Goal: Task Accomplishment & Management: Use online tool/utility

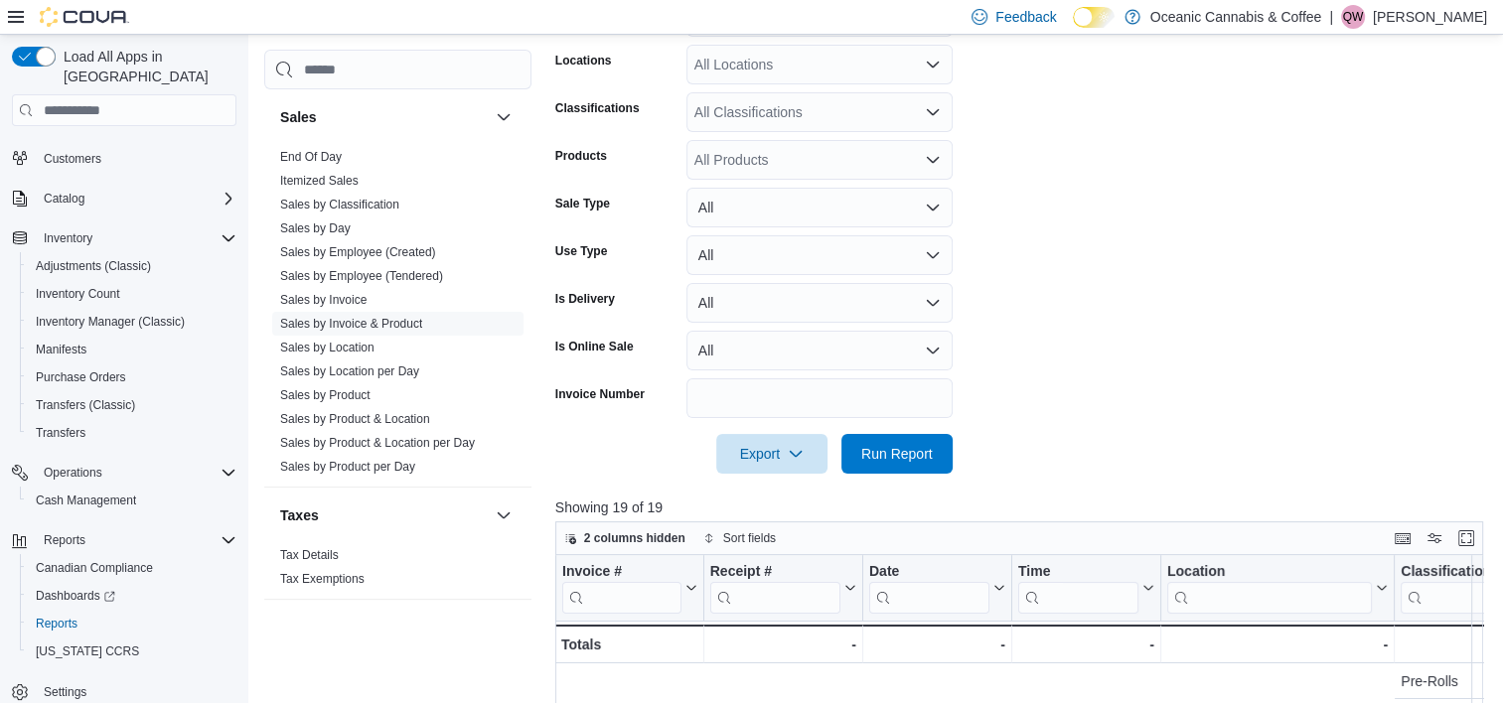
scroll to position [0, 1268]
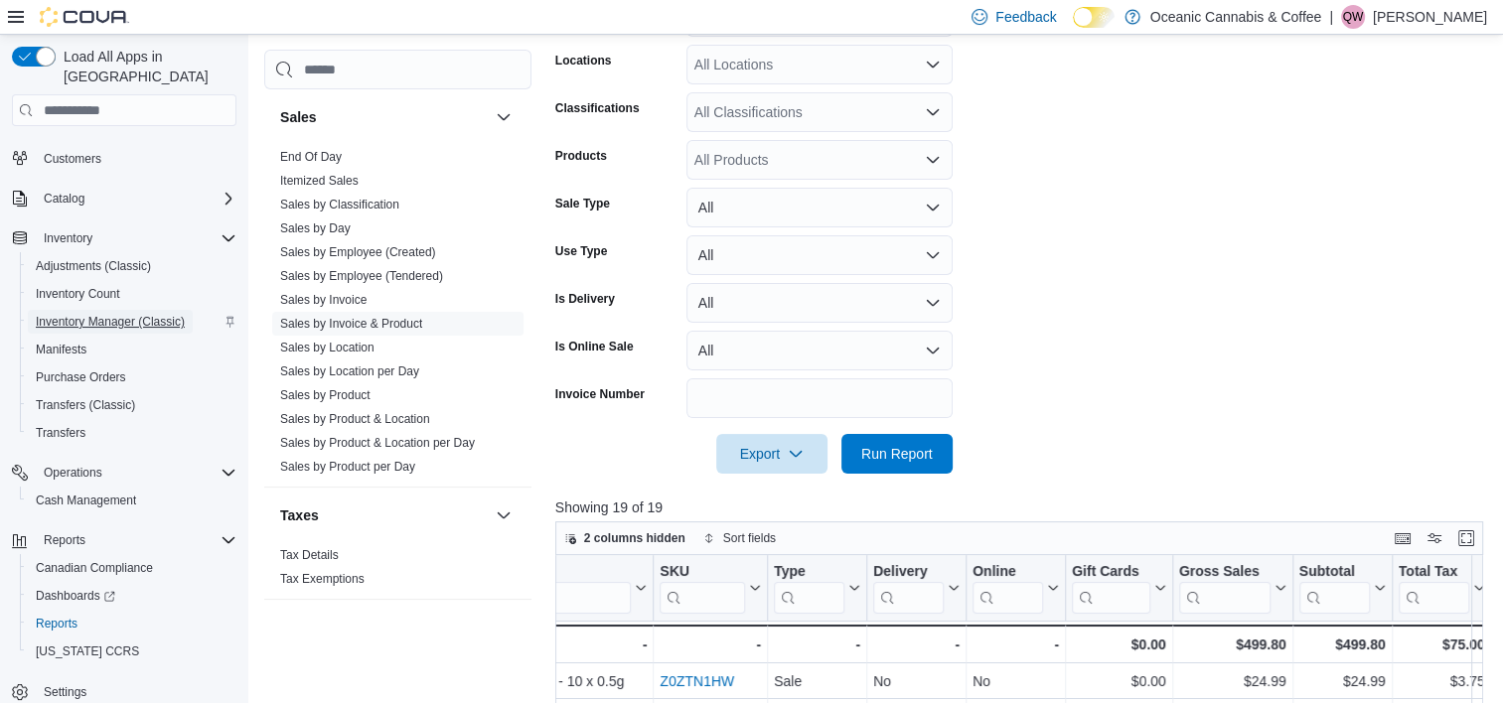
click at [71, 310] on span "Inventory Manager (Classic)" at bounding box center [110, 322] width 149 height 24
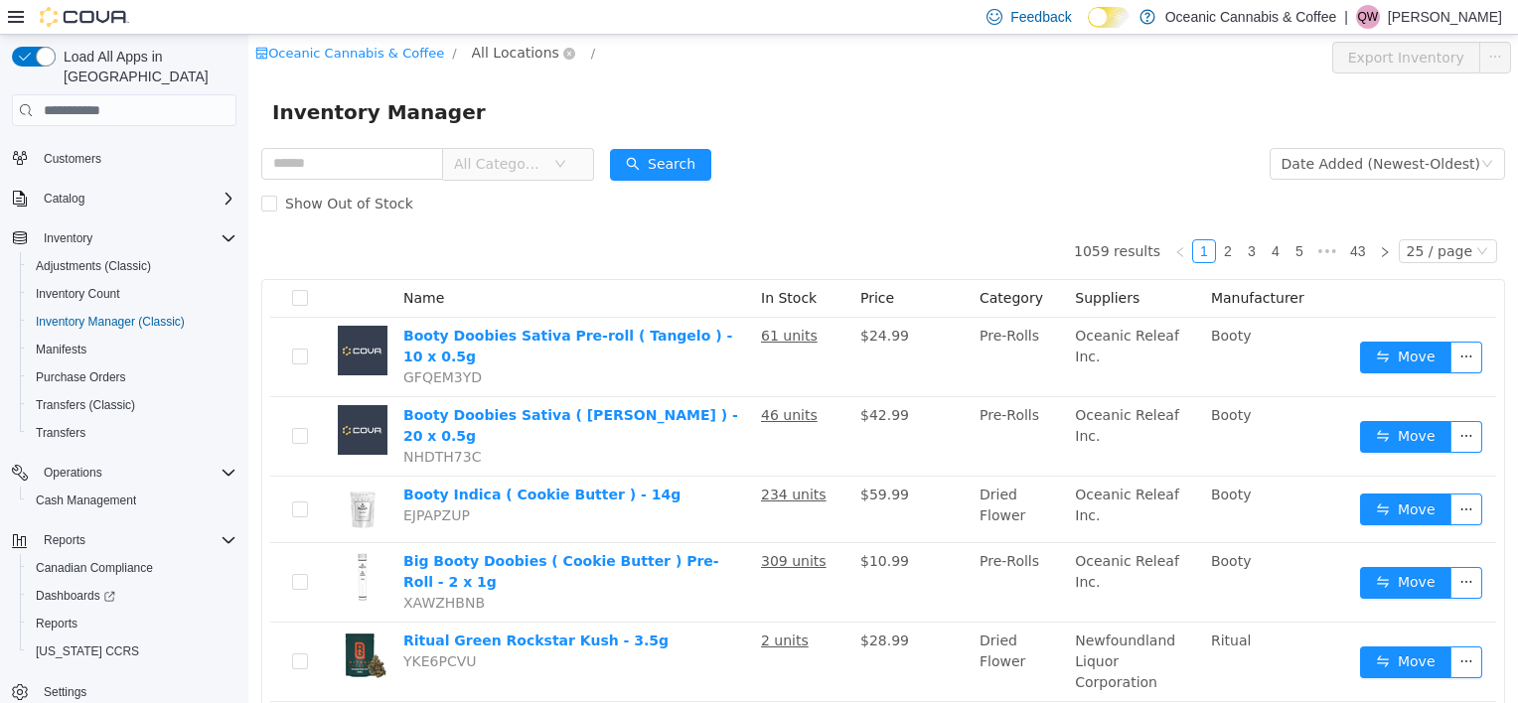
click at [503, 61] on span "All Locations" at bounding box center [515, 53] width 87 height 22
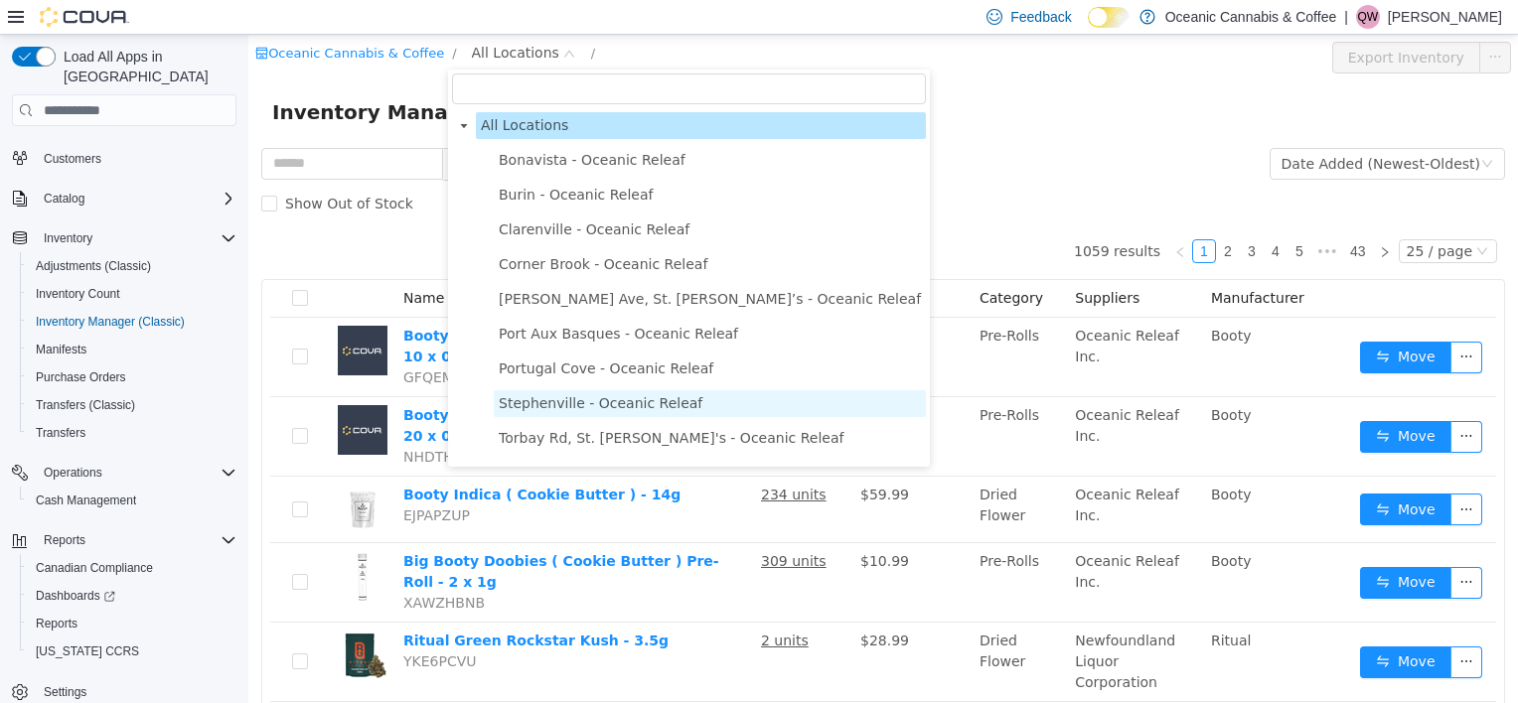
click at [619, 408] on span "Stephenville - Oceanic Releaf" at bounding box center [601, 403] width 204 height 16
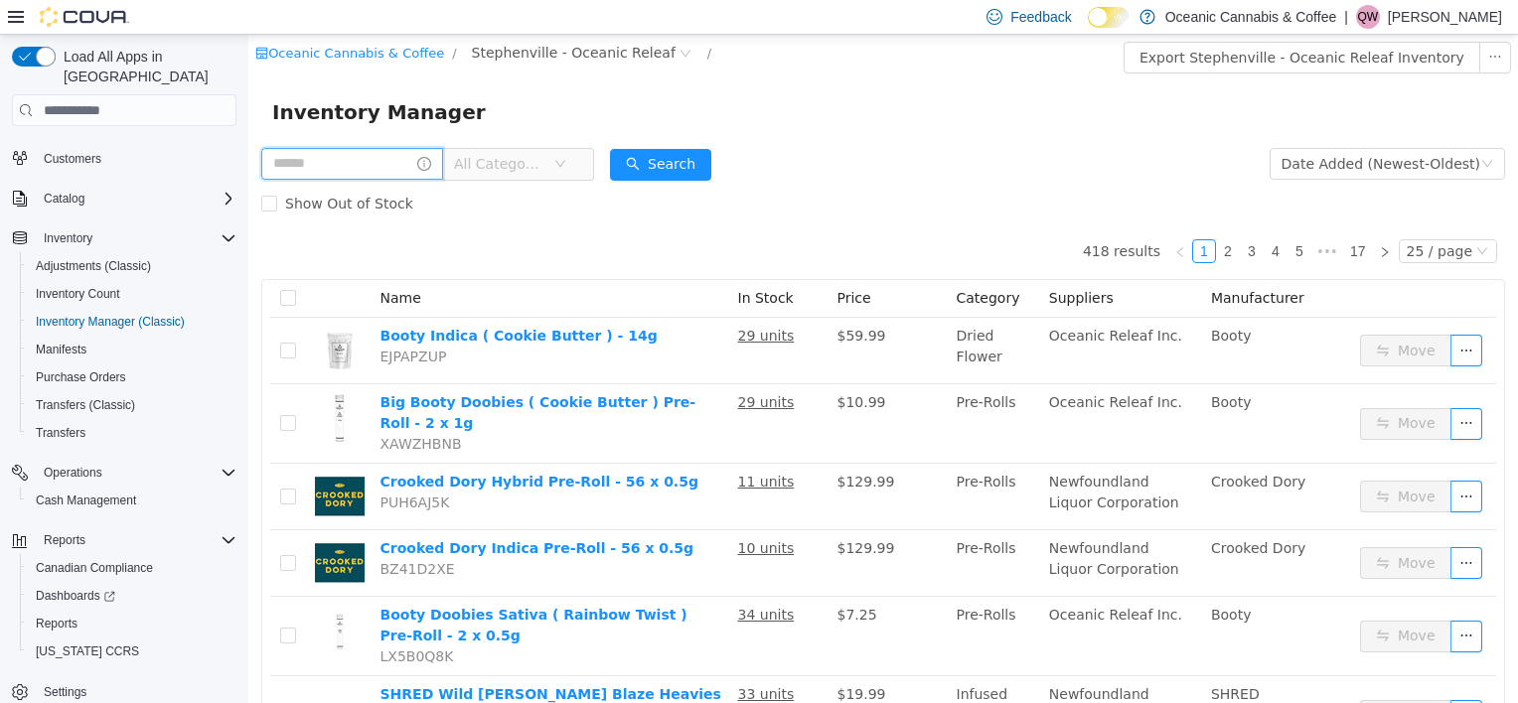
click at [348, 168] on input "text" at bounding box center [352, 164] width 182 height 32
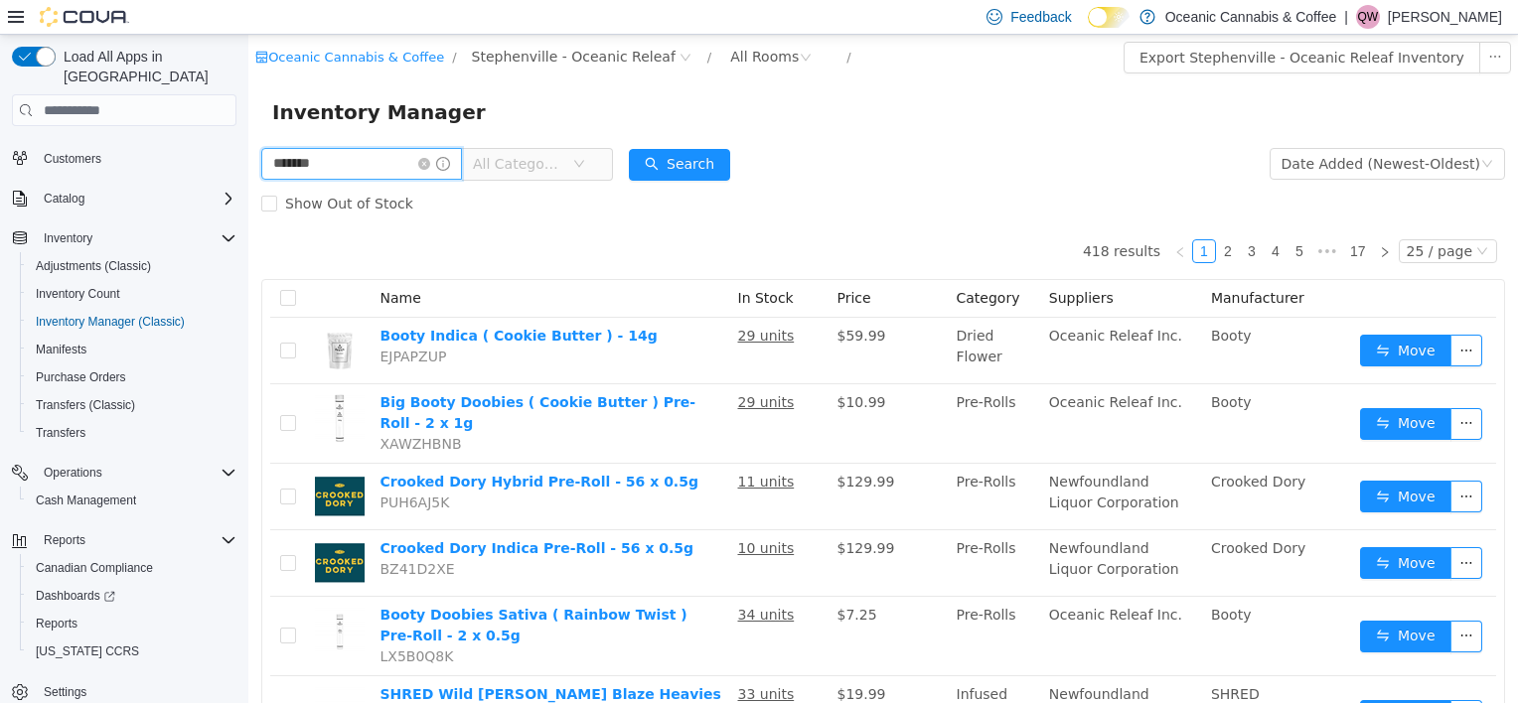
type input "*******"
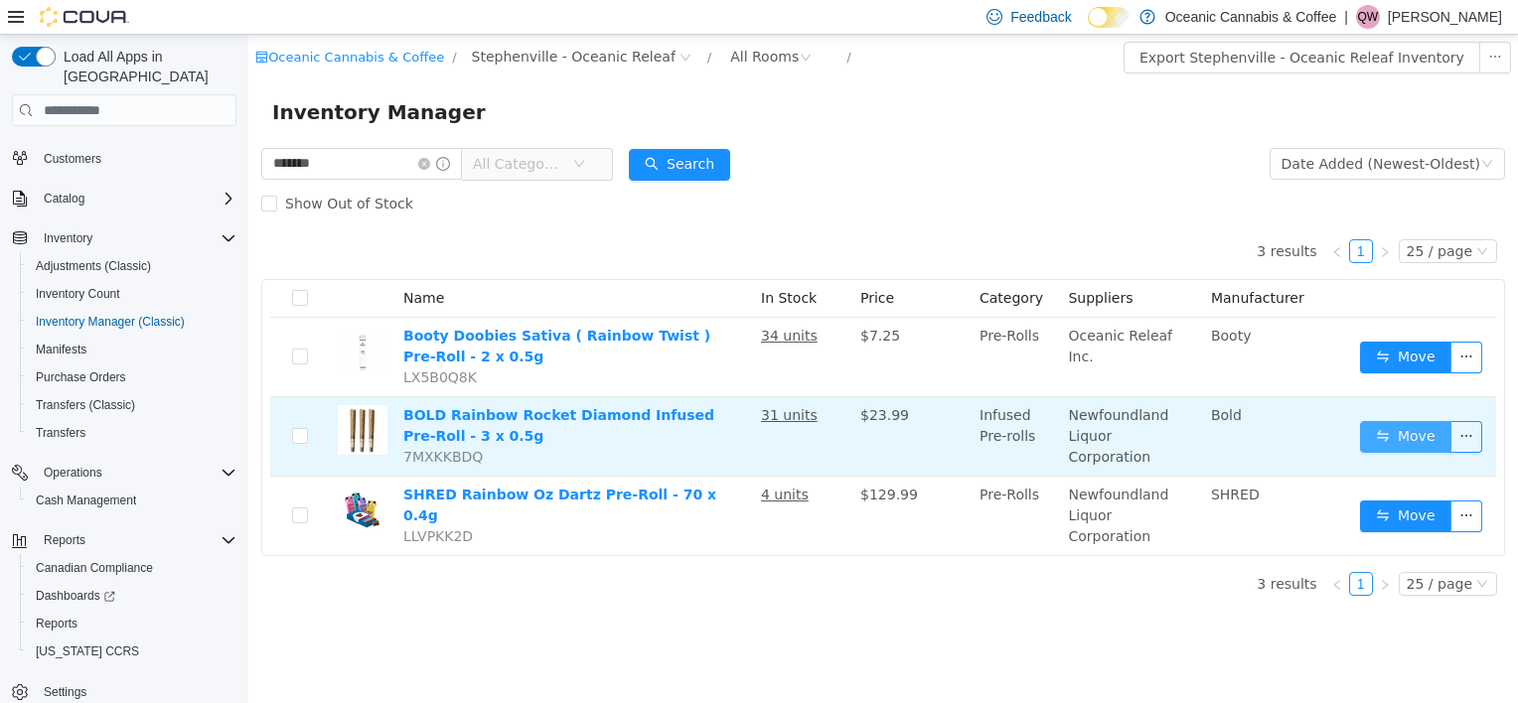
click at [1386, 428] on button "Move" at bounding box center [1405, 437] width 91 height 32
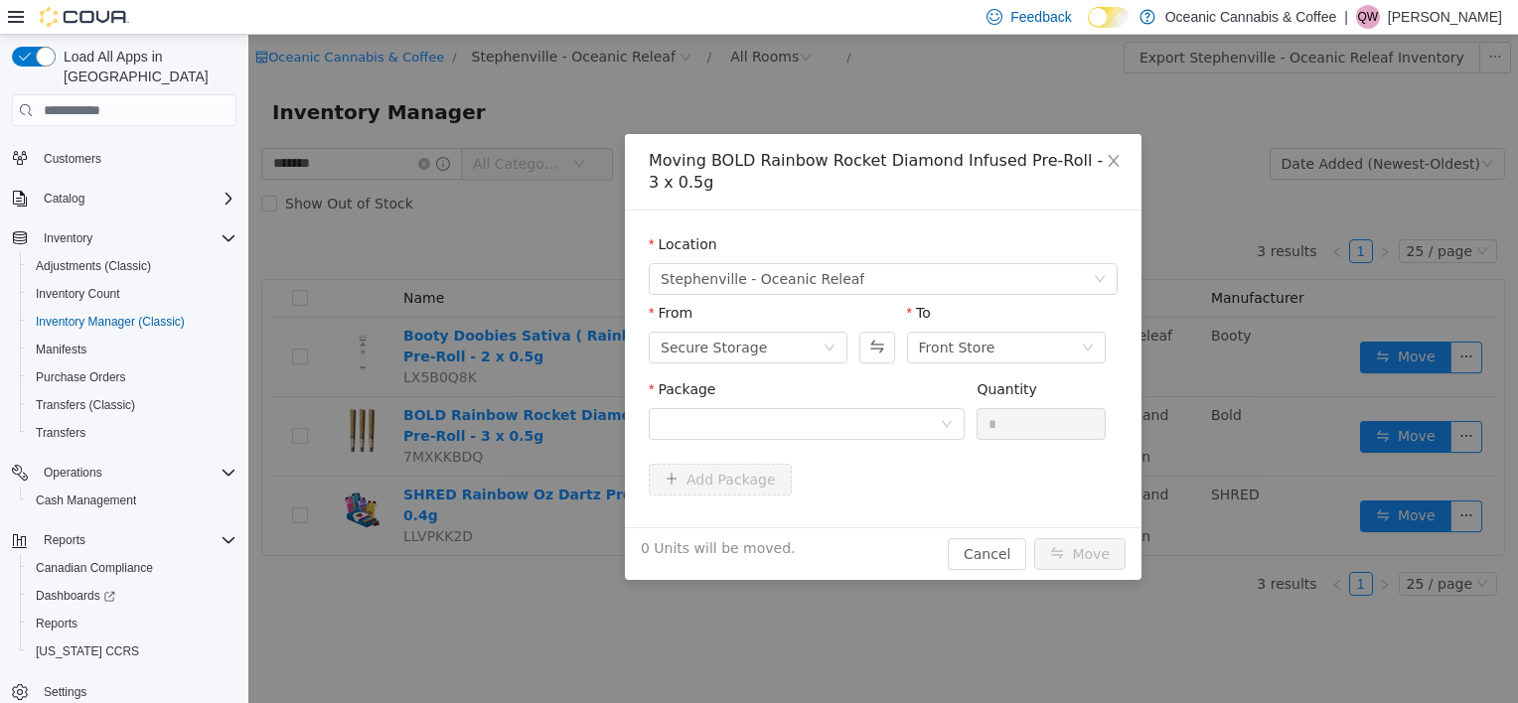
click at [804, 442] on div "Package" at bounding box center [807, 413] width 316 height 69
click at [834, 426] on div at bounding box center [800, 424] width 279 height 30
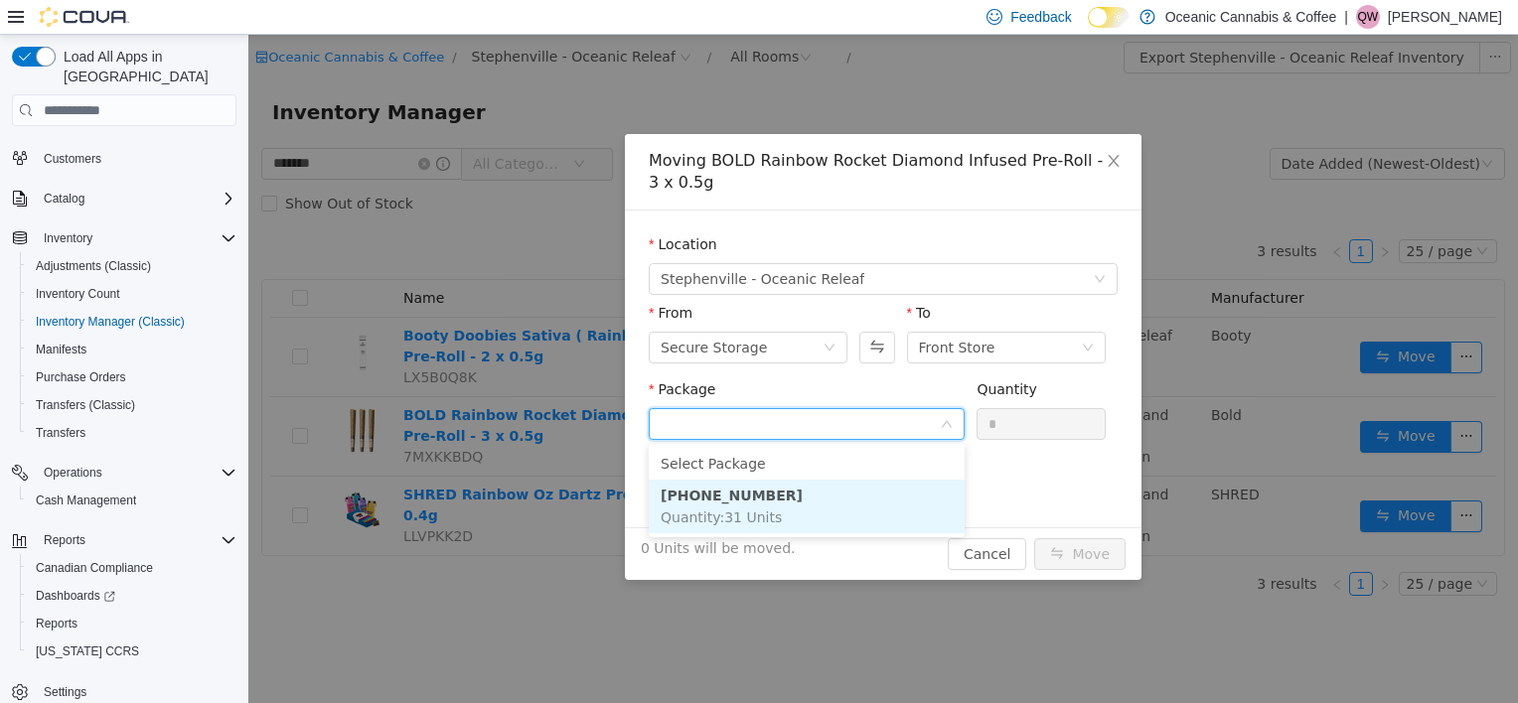
click at [770, 495] on li "[PHONE_NUMBER] Quantity : 31 Units" at bounding box center [807, 507] width 316 height 54
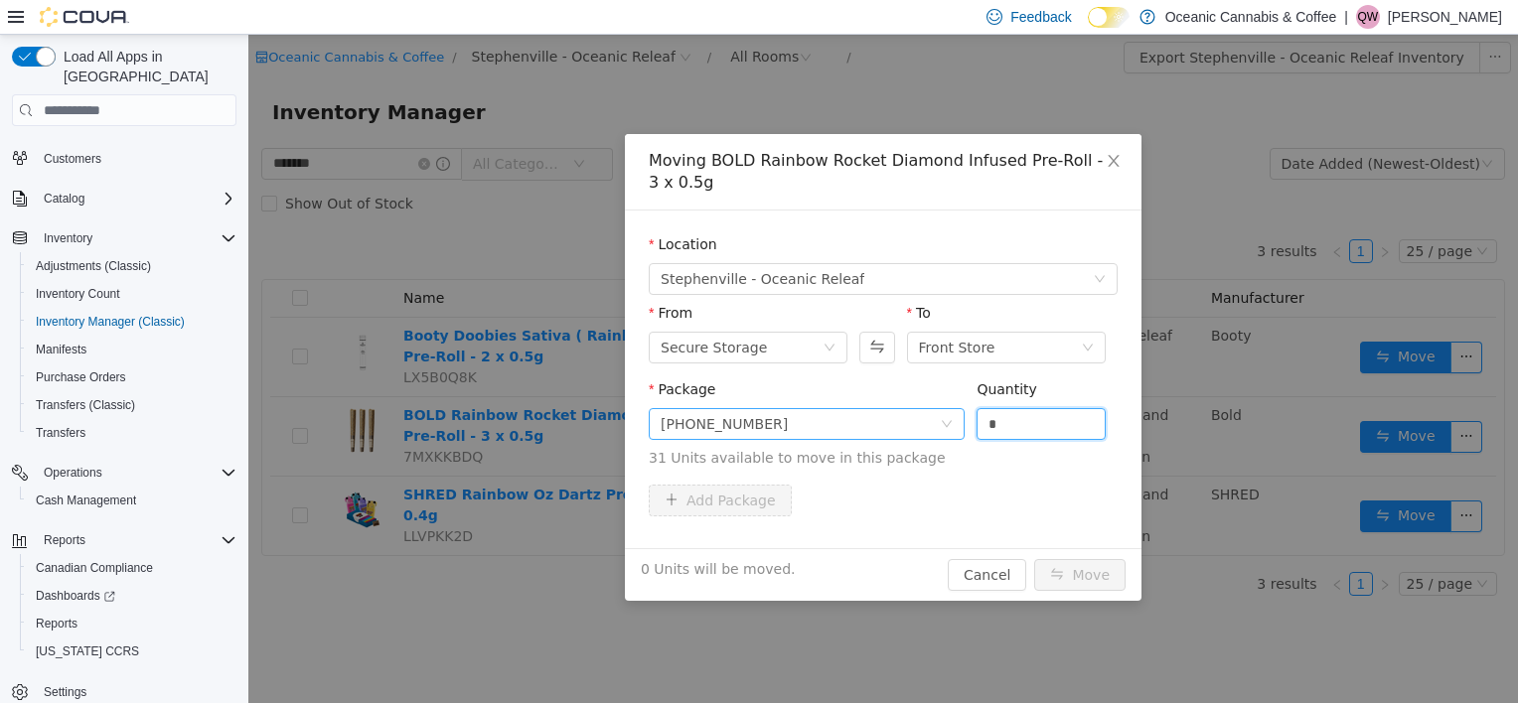
drag, startPoint x: 1007, startPoint y: 414, endPoint x: 914, endPoint y: 427, distance: 94.3
click at [918, 435] on span "Package [PHONE_NUMBER] Quantity * 31 Units available to move in this package" at bounding box center [883, 424] width 469 height 87
type input "*"
click at [1085, 577] on button "Move" at bounding box center [1079, 575] width 91 height 32
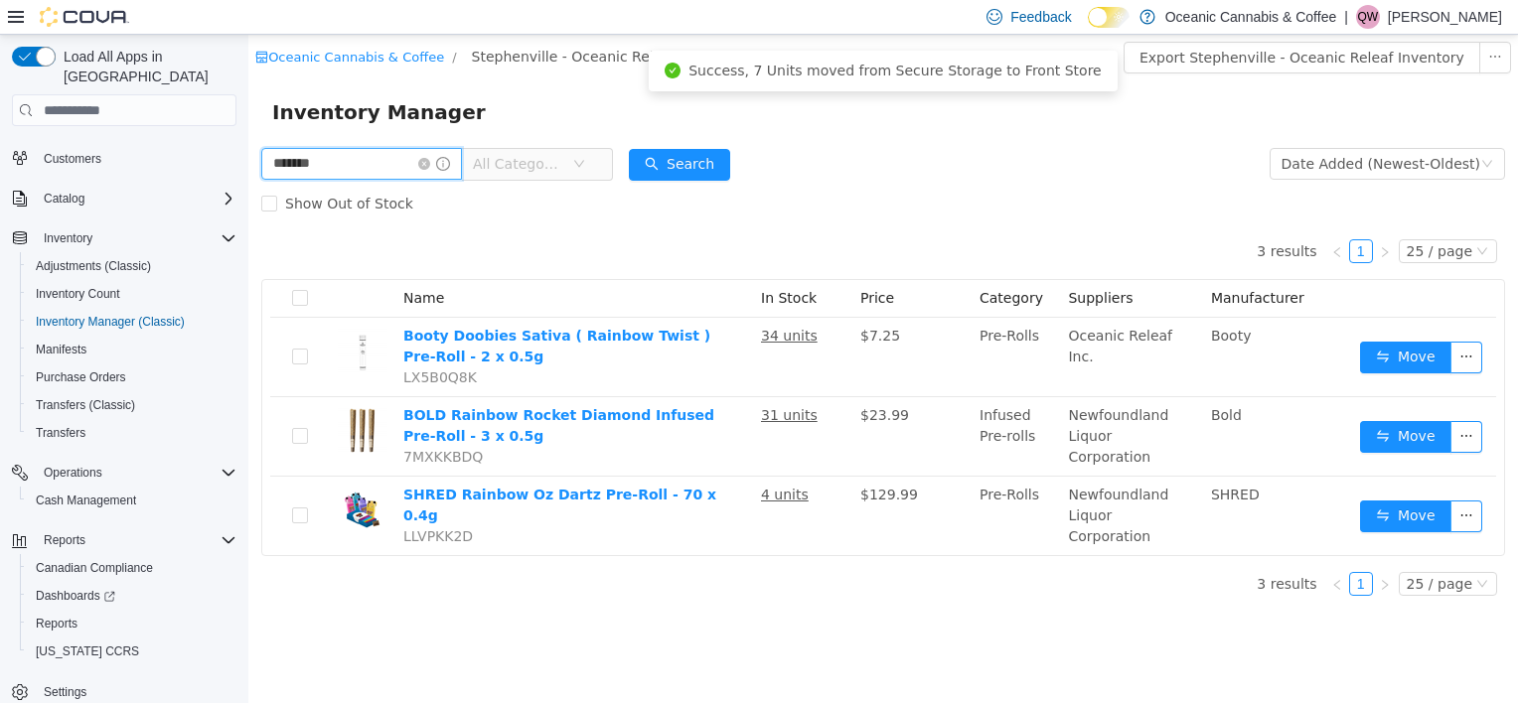
click at [385, 174] on input "*******" at bounding box center [361, 164] width 201 height 32
type input "*****"
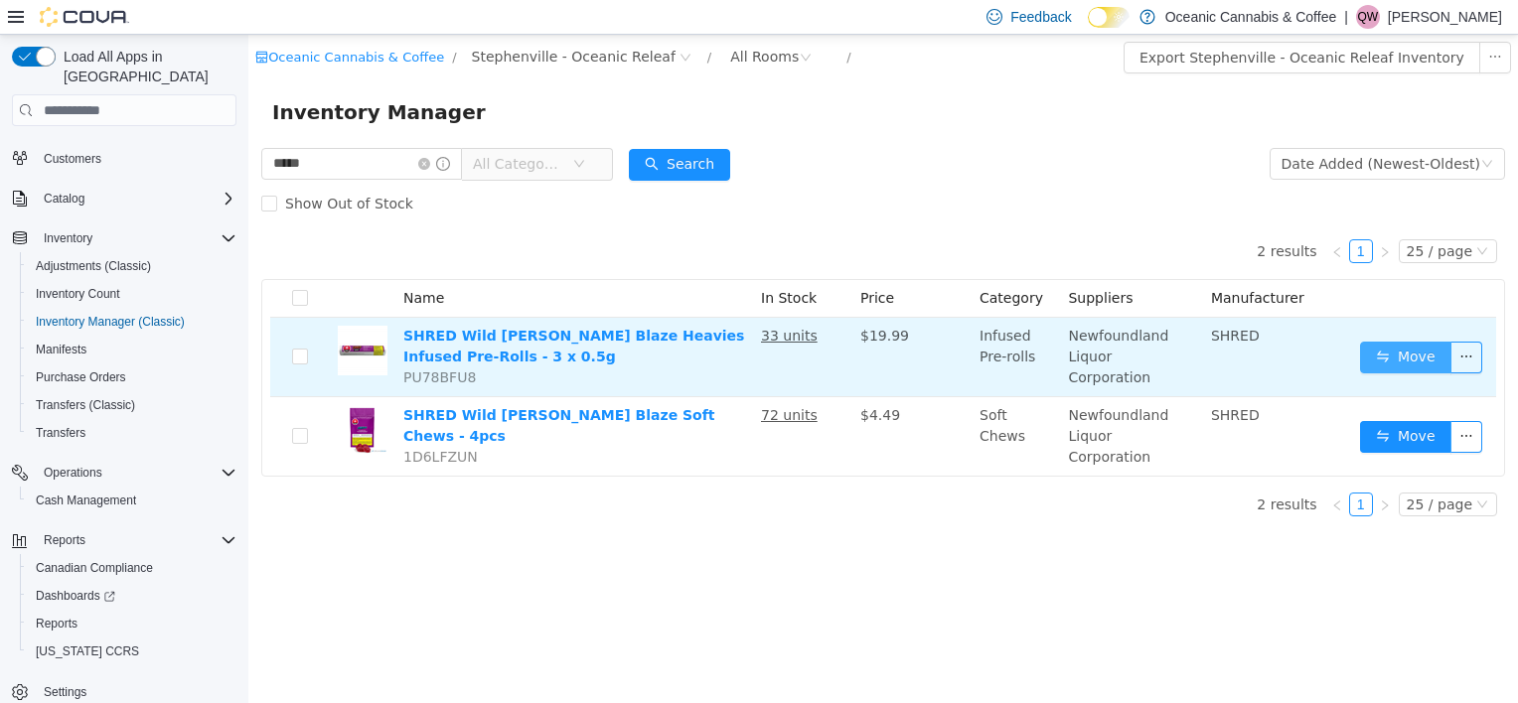
click at [1426, 351] on button "Move" at bounding box center [1405, 358] width 91 height 32
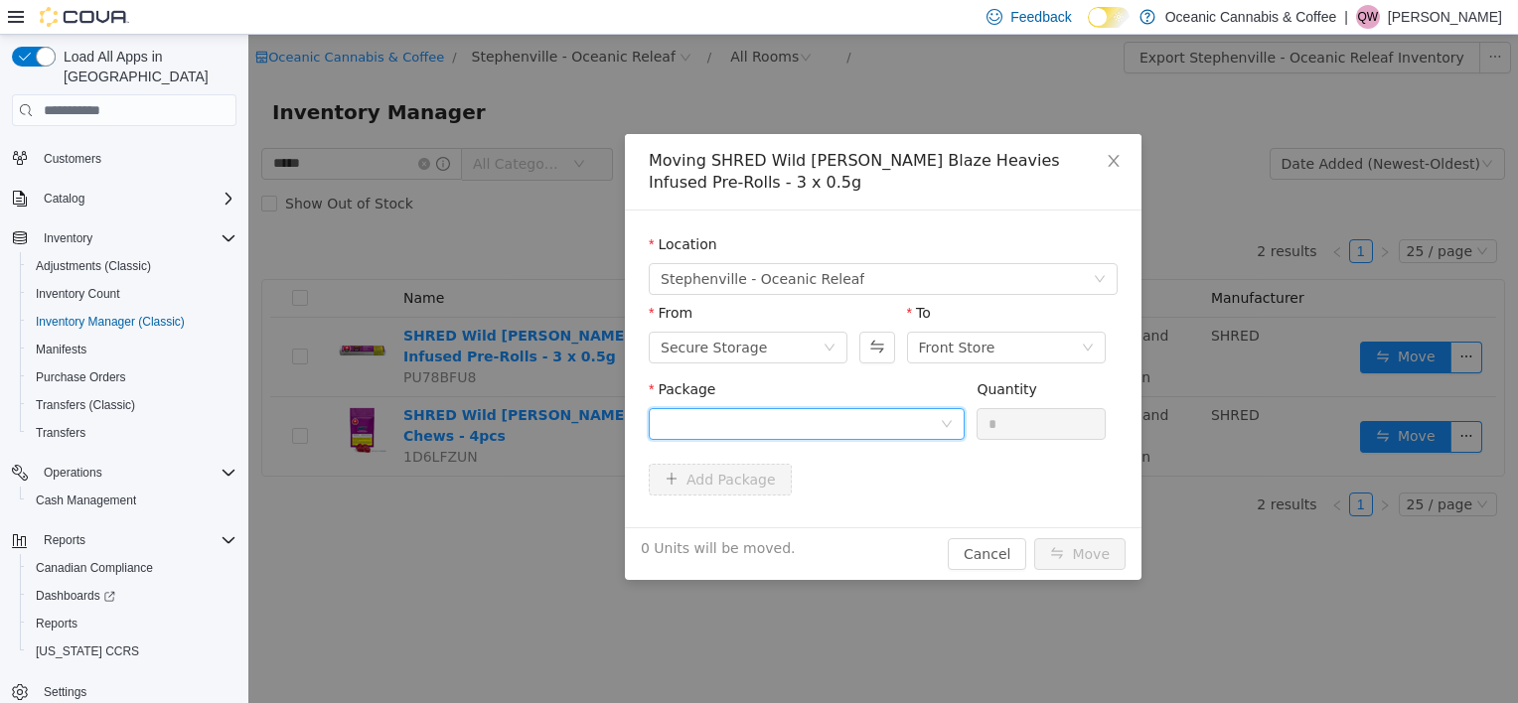
click at [843, 430] on div at bounding box center [800, 424] width 279 height 30
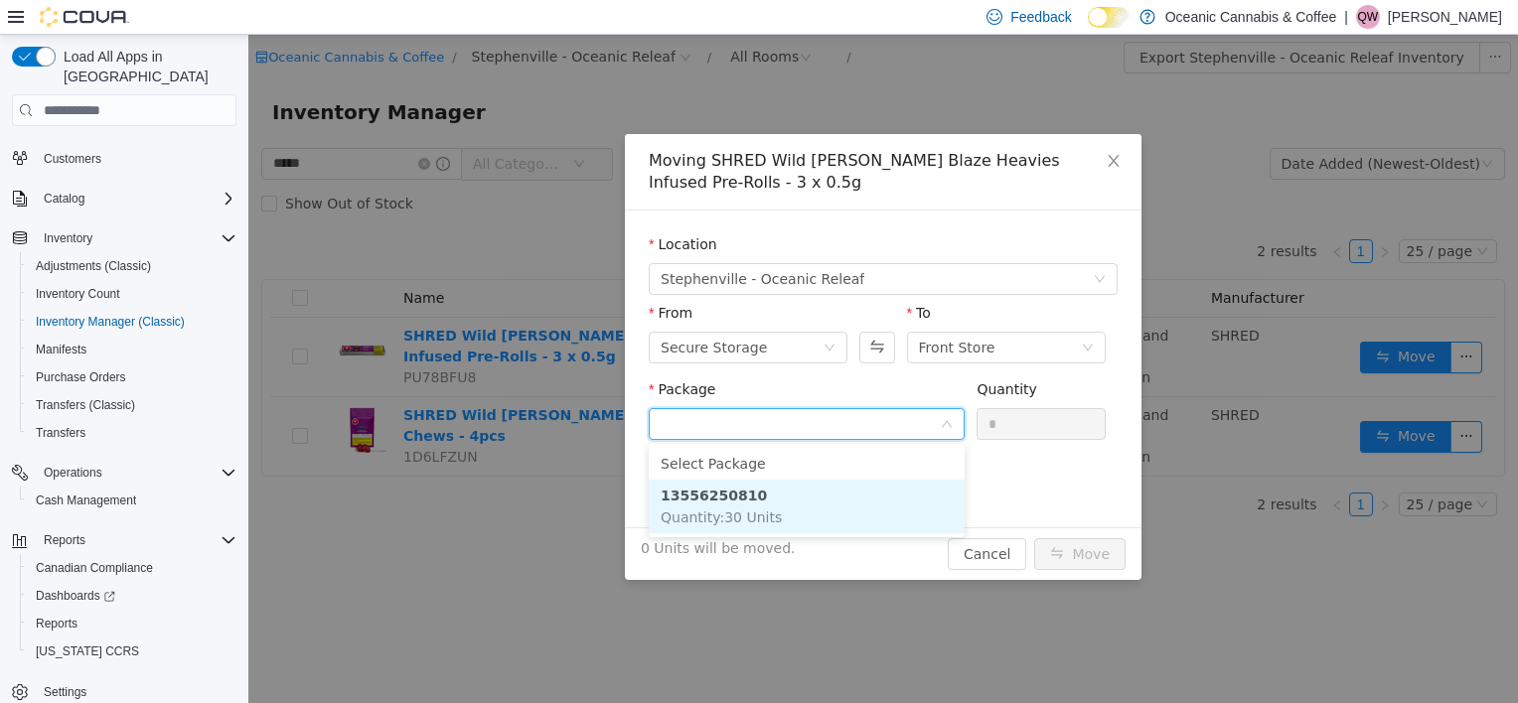
click at [819, 507] on li "13556250810 Quantity : 30 Units" at bounding box center [807, 507] width 316 height 54
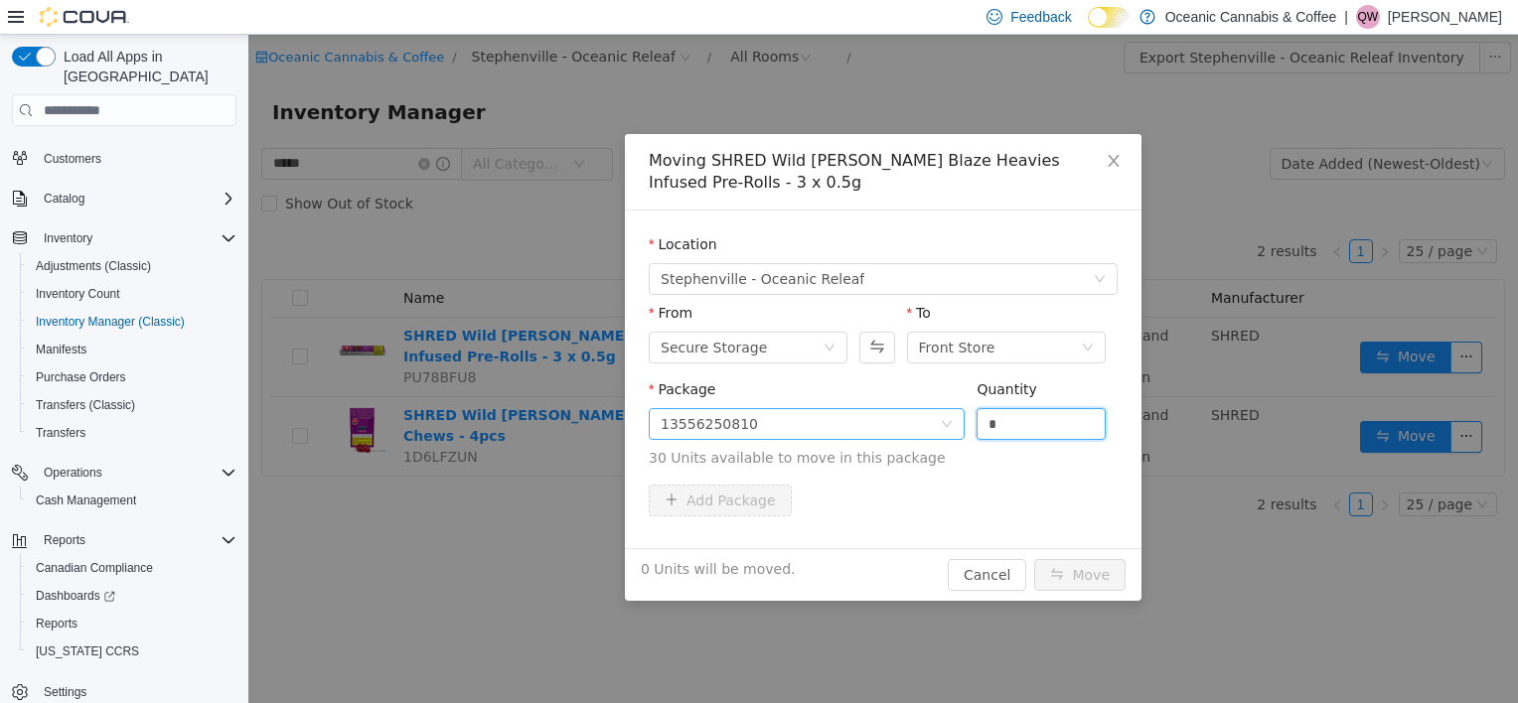
drag, startPoint x: 978, startPoint y: 422, endPoint x: 933, endPoint y: 425, distance: 45.8
click at [936, 427] on span "Package 13556250810 Quantity * 30 Units available to move in this package" at bounding box center [883, 424] width 469 height 87
type input "*"
click at [1085, 559] on button "Move" at bounding box center [1079, 575] width 91 height 32
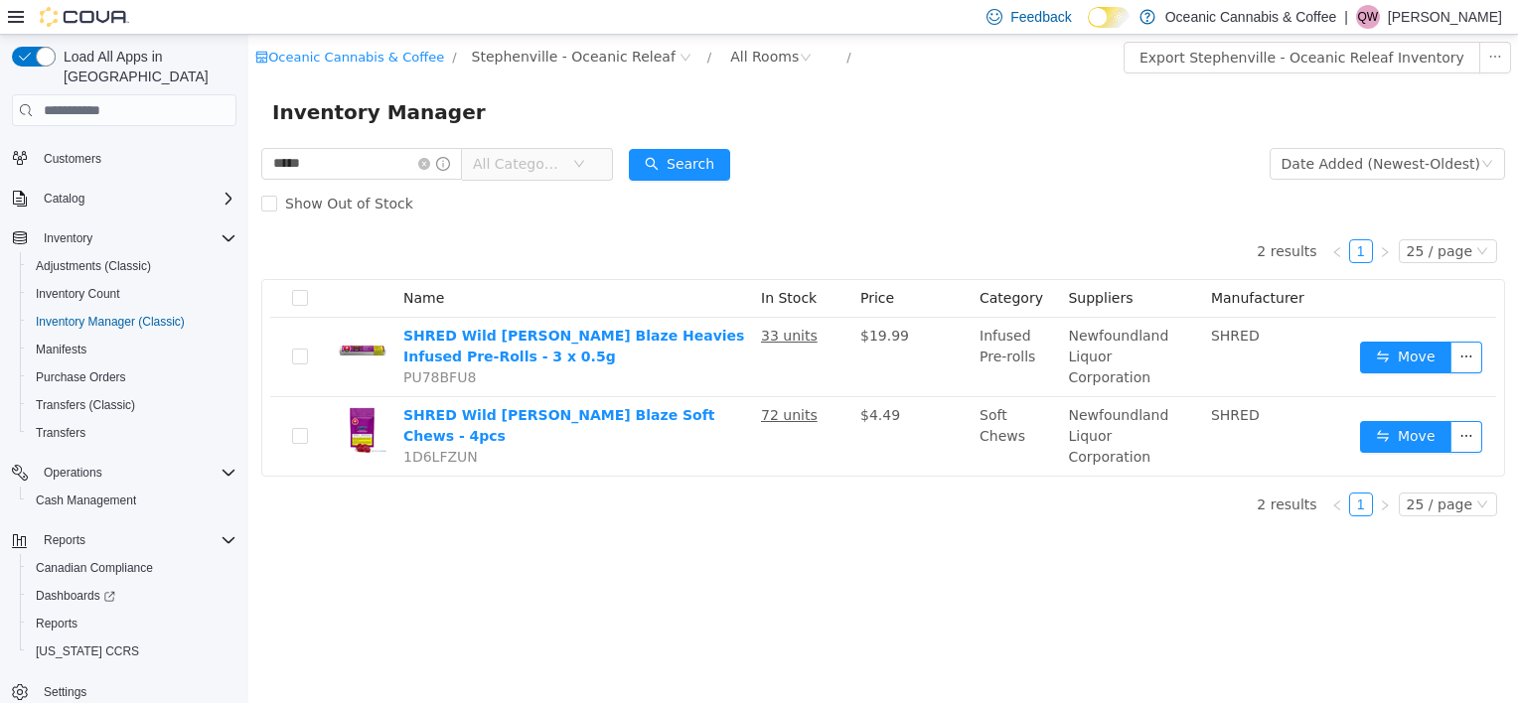
click at [365, 136] on div "Inventory Manager" at bounding box center [882, 112] width 1269 height 64
click at [358, 155] on input "*****" at bounding box center [361, 164] width 201 height 32
type input "**********"
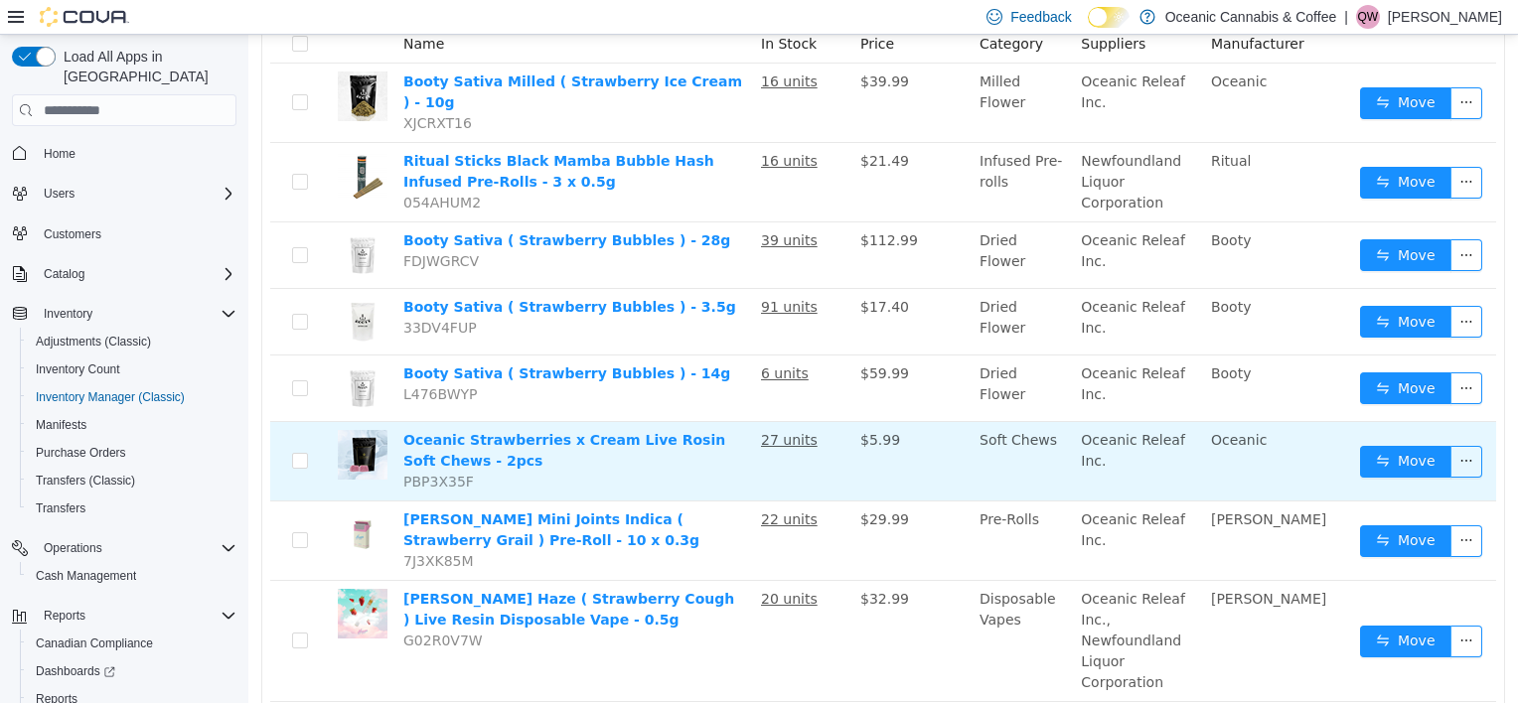
scroll to position [298, 0]
